Goal: Task Accomplishment & Management: Complete application form

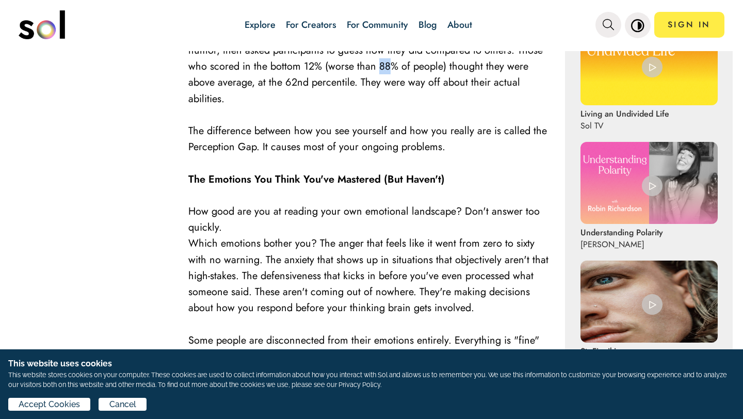
scroll to position [732, 0]
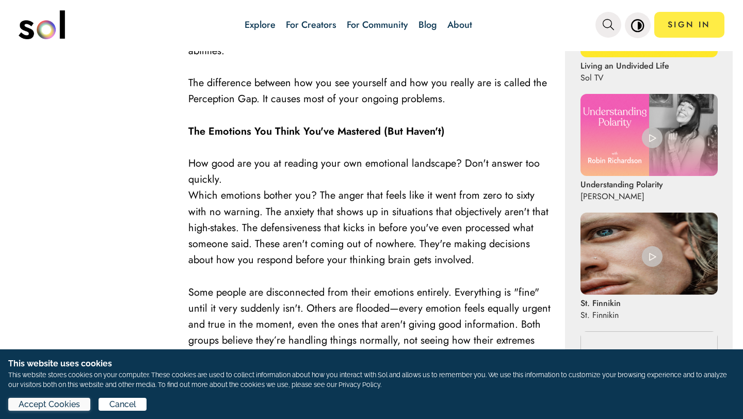
click at [50, 405] on span "Accept Cookies" at bounding box center [49, 404] width 61 height 12
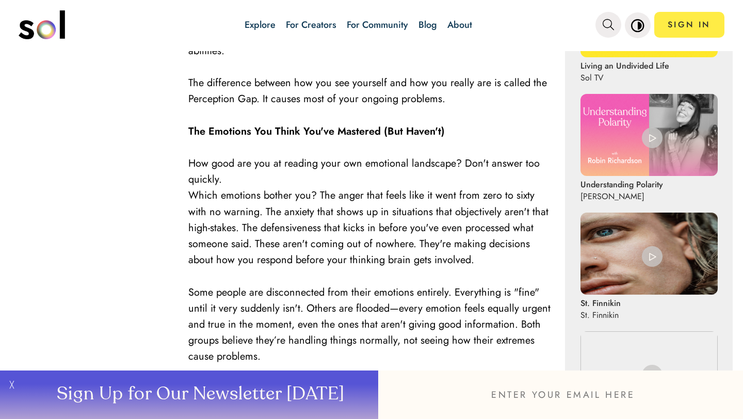
click at [0, 405] on html "Explore For Creators For Community Blog About SIGN IN Explore For Creators For …" at bounding box center [371, 209] width 743 height 419
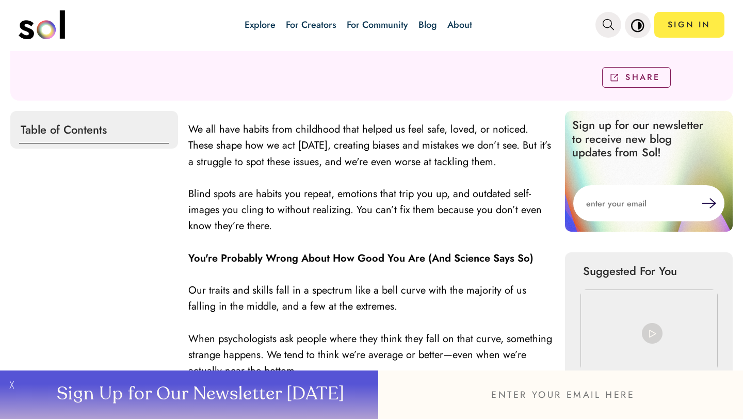
scroll to position [304, 0]
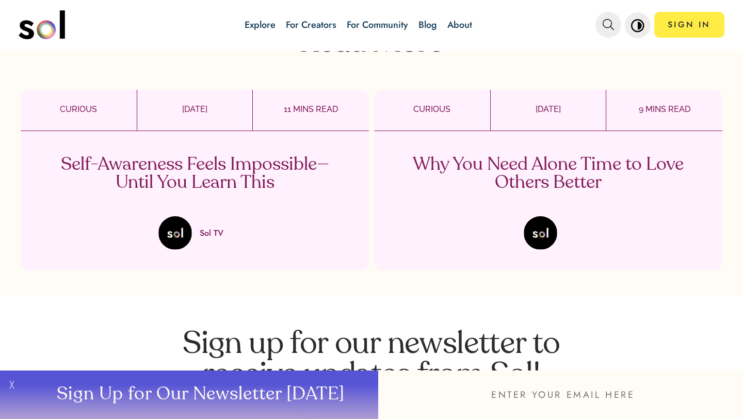
scroll to position [1478, 0]
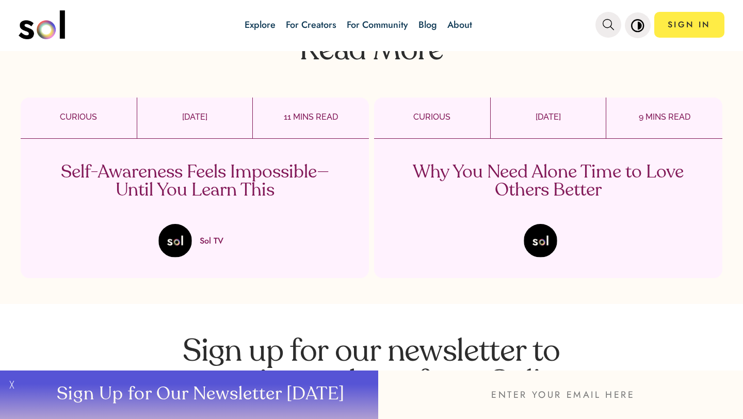
click at [197, 164] on p "Self-Awareness Feels Impossible—Until You Learn This" at bounding box center [195, 182] width 305 height 36
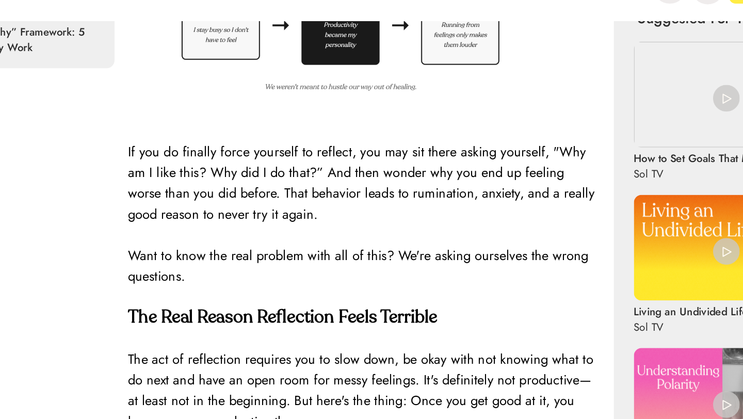
scroll to position [496, 0]
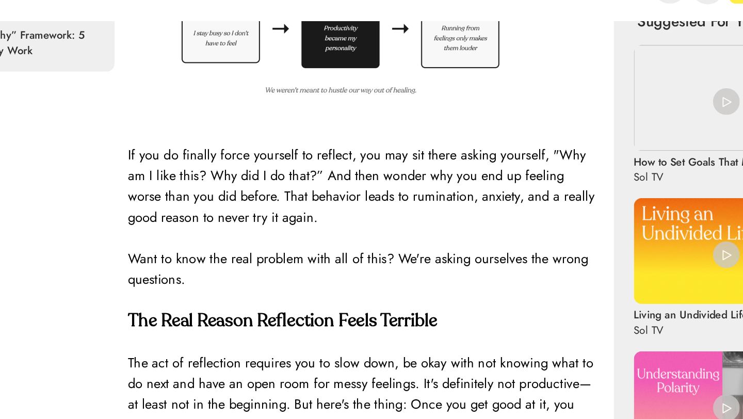
drag, startPoint x: 175, startPoint y: 138, endPoint x: 175, endPoint y: 119, distance: 18.6
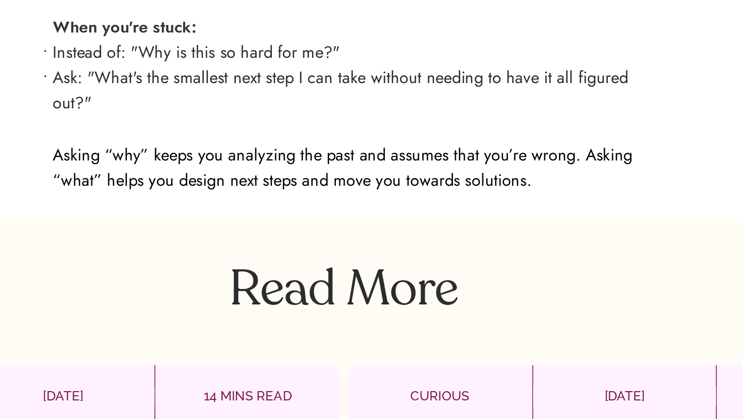
scroll to position [2667, 0]
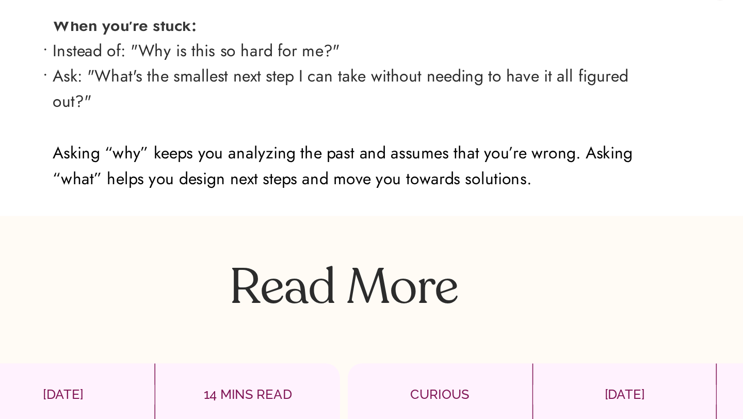
click at [378, 201] on p "Read More" at bounding box center [371, 212] width 743 height 46
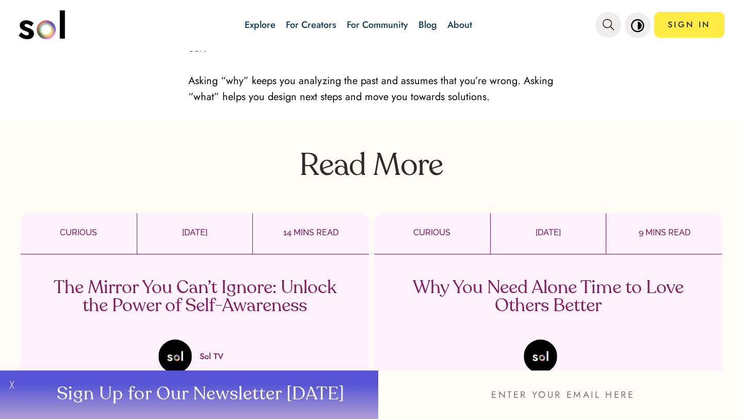
scroll to position [2719, 0]
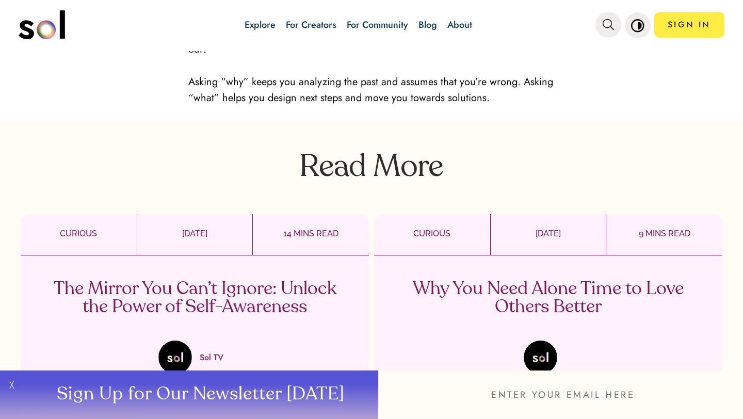
click at [538, 280] on p "Why You Need Alone Time to Love Others Better" at bounding box center [548, 298] width 305 height 36
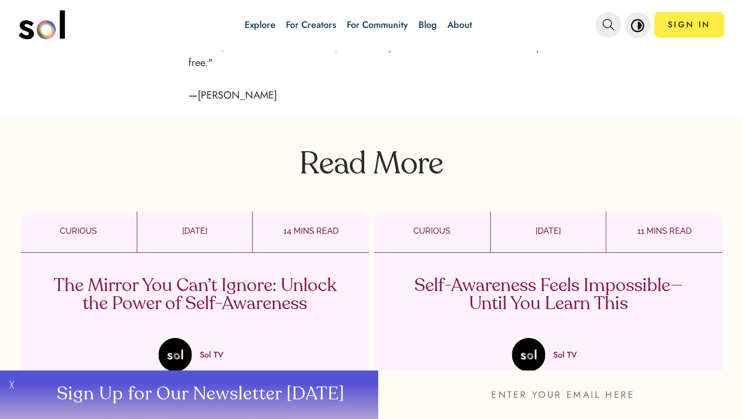
scroll to position [2900, 0]
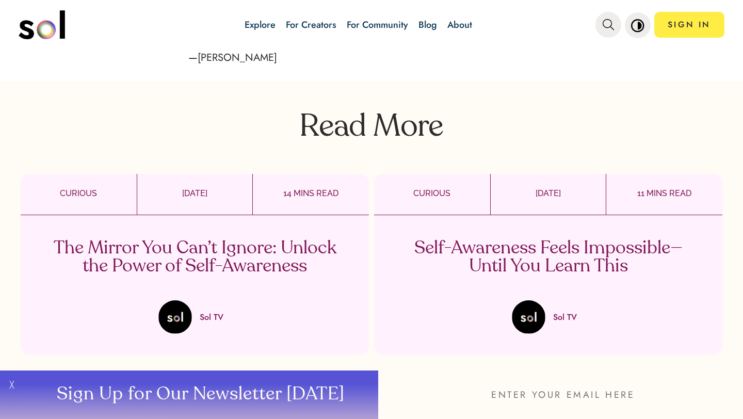
click at [149, 240] on p "The Mirror You Can’t Ignore: Unlock the Power of Self-Awareness" at bounding box center [195, 258] width 305 height 36
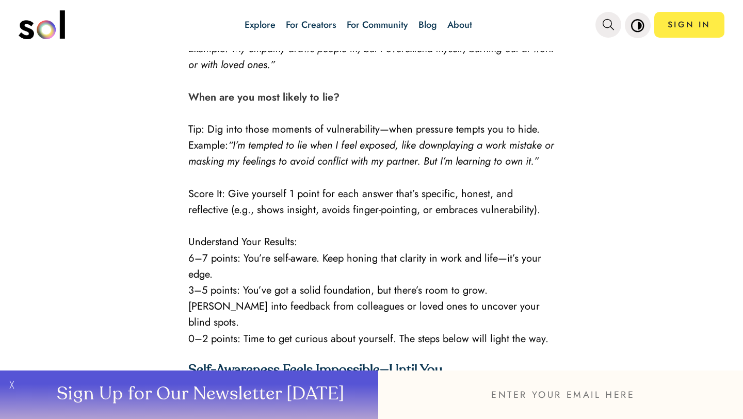
scroll to position [1967, 0]
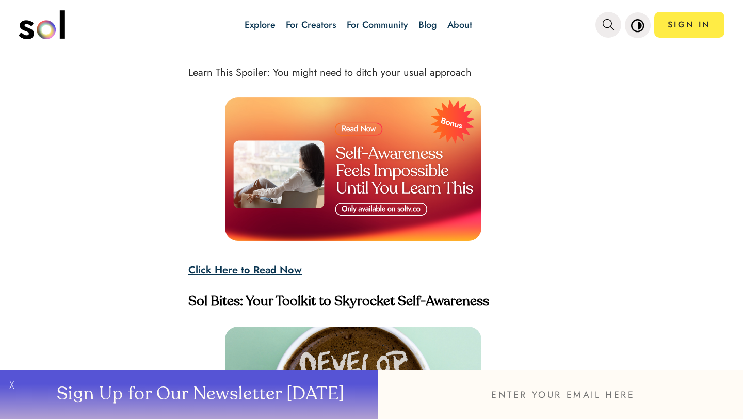
scroll to position [2299, 0]
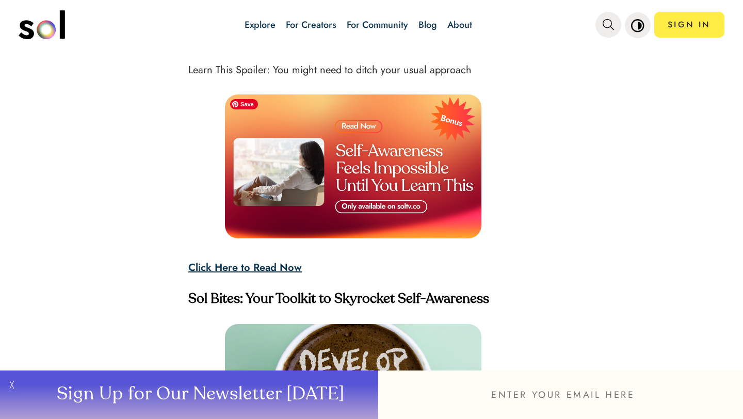
click at [350, 126] on img at bounding box center [353, 166] width 257 height 145
click at [403, 206] on img at bounding box center [353, 166] width 257 height 145
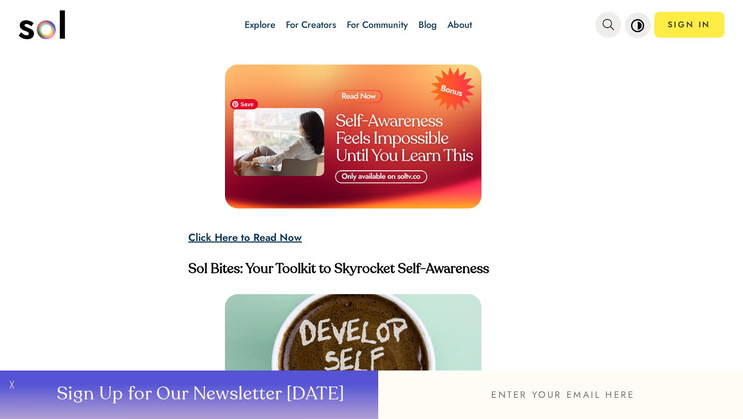
scroll to position [2335, 0]
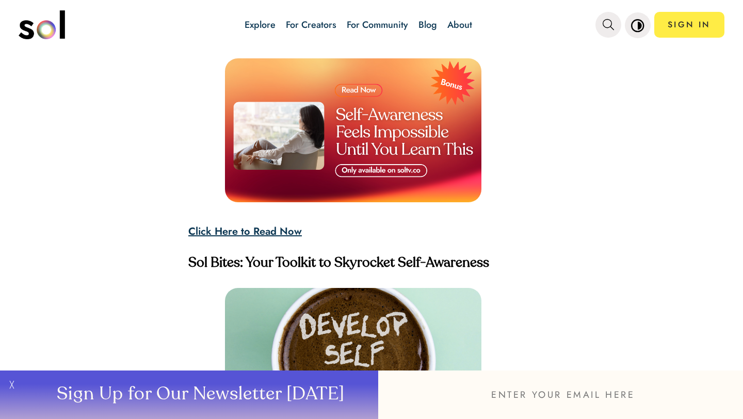
click at [268, 231] on strong "Click Here to Read Now" at bounding box center [245, 231] width 114 height 15
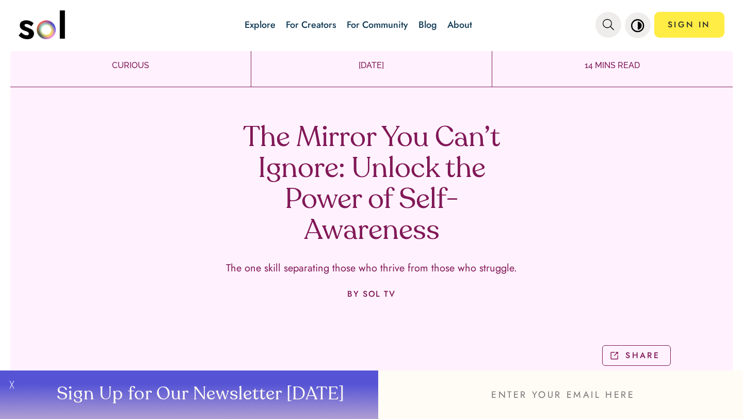
scroll to position [0, 0]
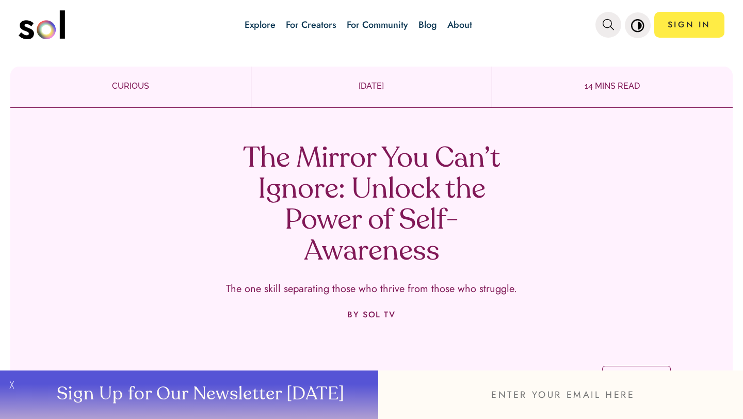
click at [133, 89] on p "CURIOUS" at bounding box center [130, 86] width 241 height 12
click at [130, 87] on p "CURIOUS" at bounding box center [130, 86] width 241 height 12
click at [354, 86] on p "[DATE]" at bounding box center [371, 86] width 241 height 12
click at [594, 88] on p "14 MINS READ" at bounding box center [612, 86] width 241 height 12
click at [462, 194] on h1 "The Mirror You Can’t Ignore: Unlock the Power of Self-Awareness" at bounding box center [371, 206] width 305 height 124
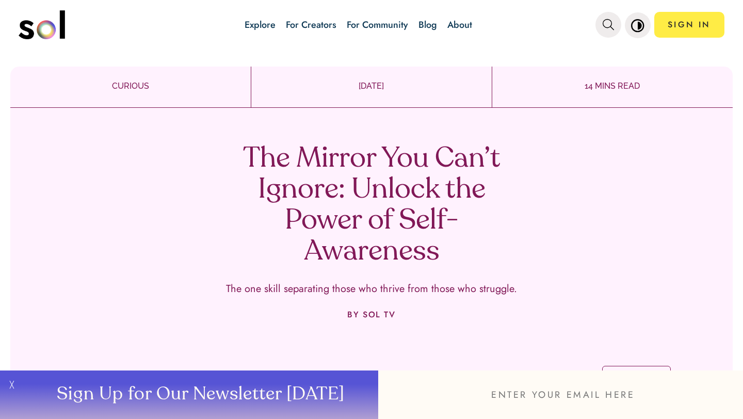
click at [354, 157] on h1 "The Mirror You Can’t Ignore: Unlock the Power of Self-Awareness" at bounding box center [371, 206] width 305 height 124
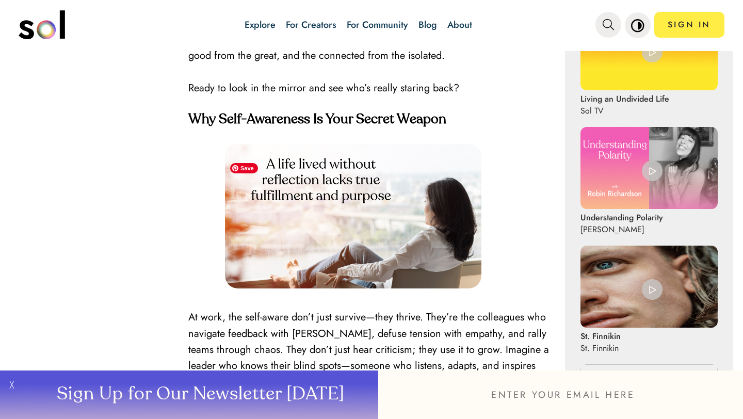
scroll to position [710, 0]
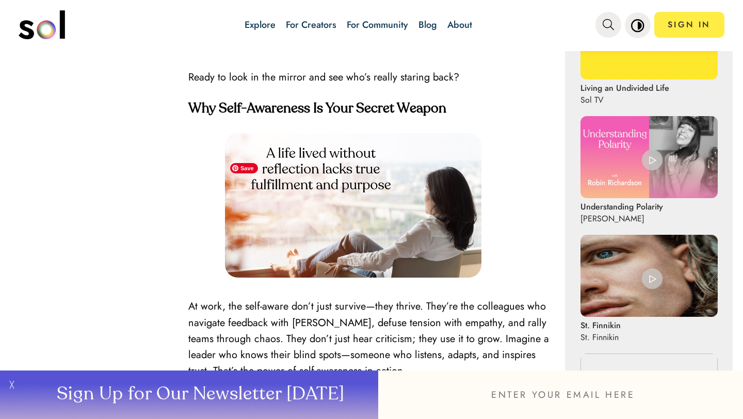
click at [353, 154] on img at bounding box center [353, 205] width 257 height 145
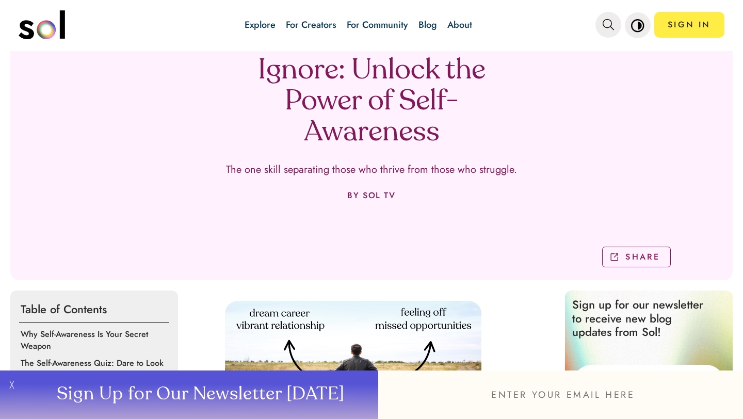
scroll to position [0, 0]
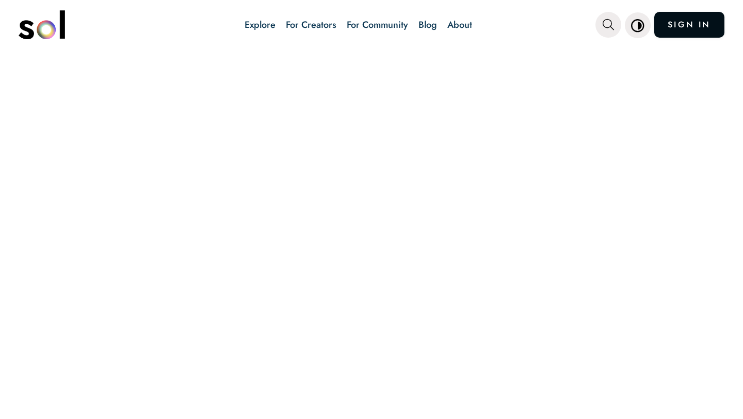
click at [679, 25] on link "SIGN IN" at bounding box center [690, 25] width 70 height 26
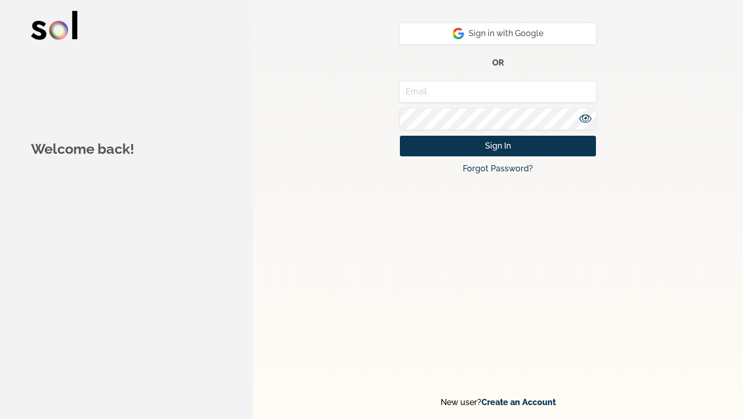
click at [525, 402] on link "Create an Account" at bounding box center [519, 402] width 74 height 10
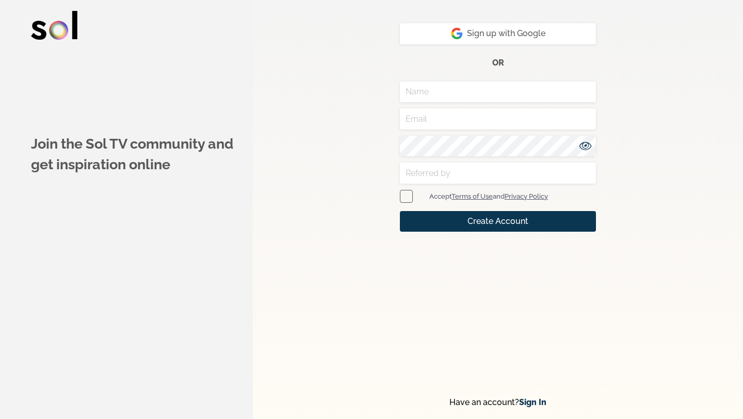
click at [429, 90] on input "text" at bounding box center [498, 92] width 196 height 21
type input "Susasn"
click at [433, 122] on input "email" at bounding box center [498, 118] width 196 height 21
type input "[EMAIL_ADDRESS][DOMAIN_NAME]"
click at [445, 168] on input "text" at bounding box center [498, 173] width 196 height 21
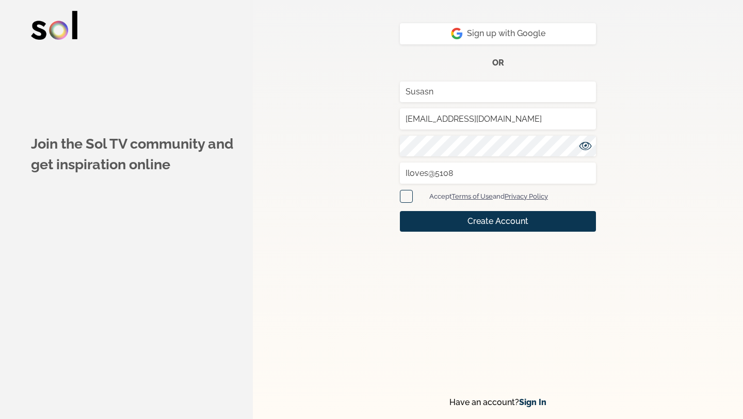
type input "Iloves@5108"
click at [407, 195] on span at bounding box center [406, 196] width 13 height 13
click at [407, 195] on input "checkbox" at bounding box center [403, 196] width 7 height 7
checkbox input "true"
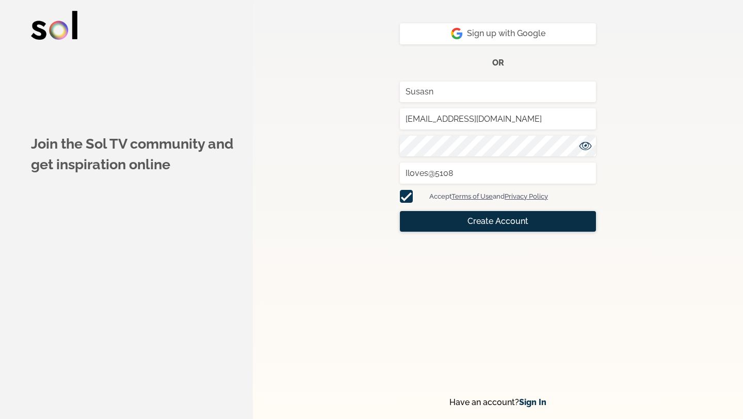
click at [459, 226] on button "Create Account" at bounding box center [498, 221] width 196 height 21
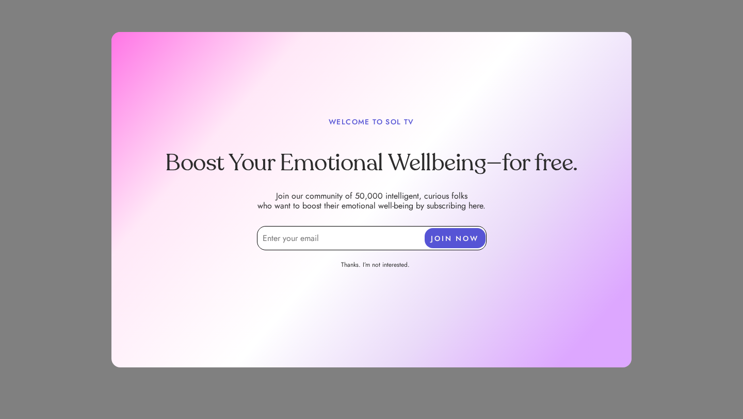
click at [353, 236] on input "email" at bounding box center [372, 238] width 230 height 24
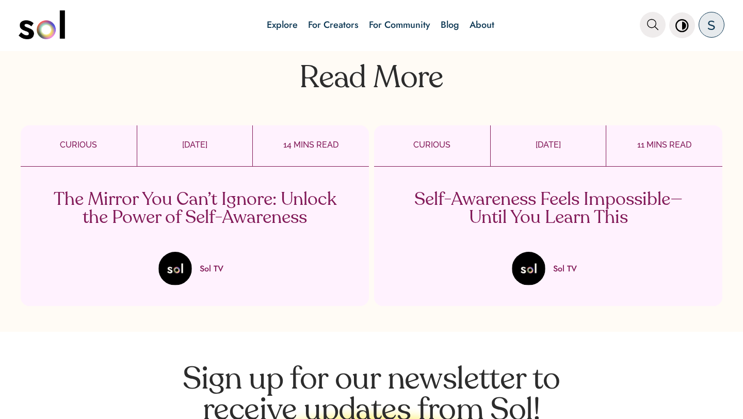
scroll to position [3381, 0]
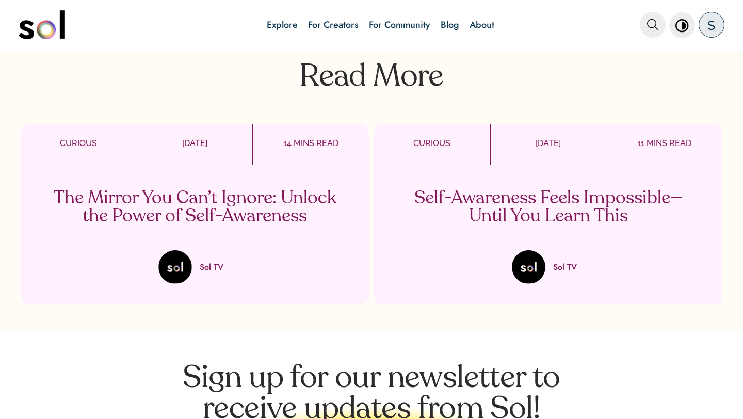
click at [490, 219] on p "Self-Awareness Feels Impossible—Until You Learn This" at bounding box center [548, 207] width 305 height 36
